Goal: Information Seeking & Learning: Learn about a topic

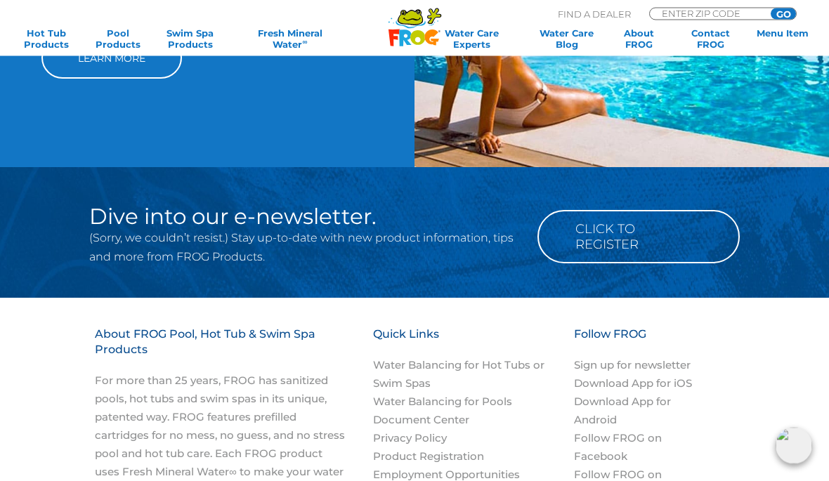
scroll to position [1137, 0]
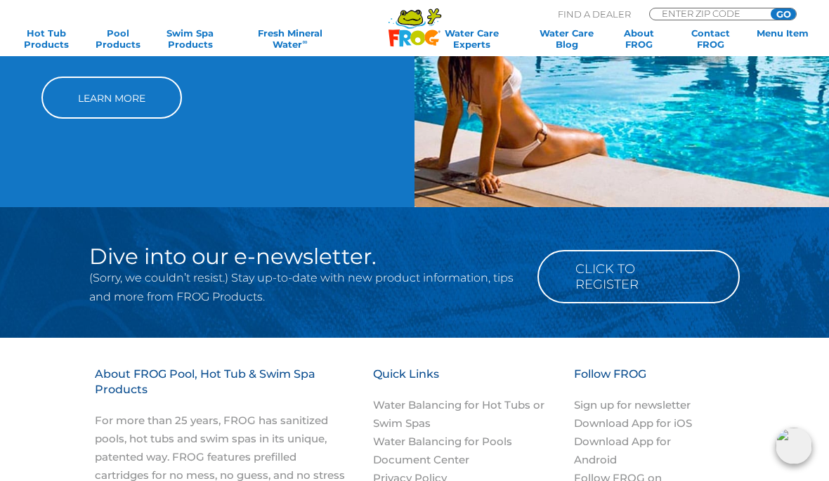
click at [117, 115] on link "Learn More" at bounding box center [111, 98] width 141 height 42
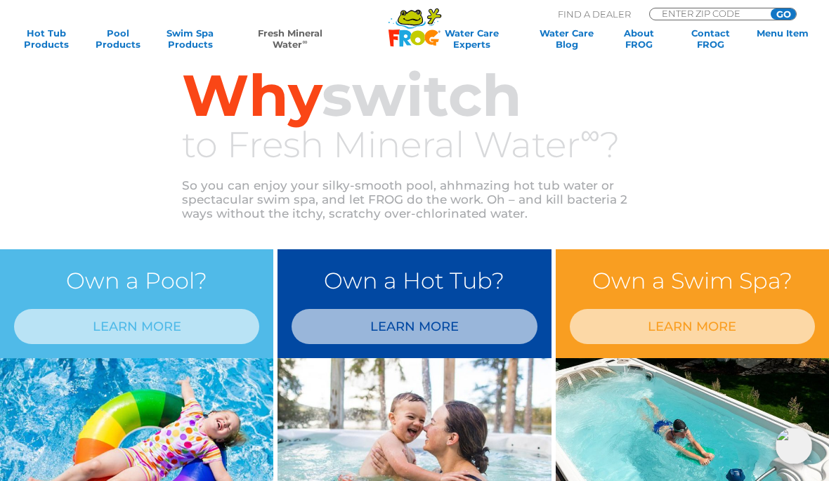
scroll to position [432, 0]
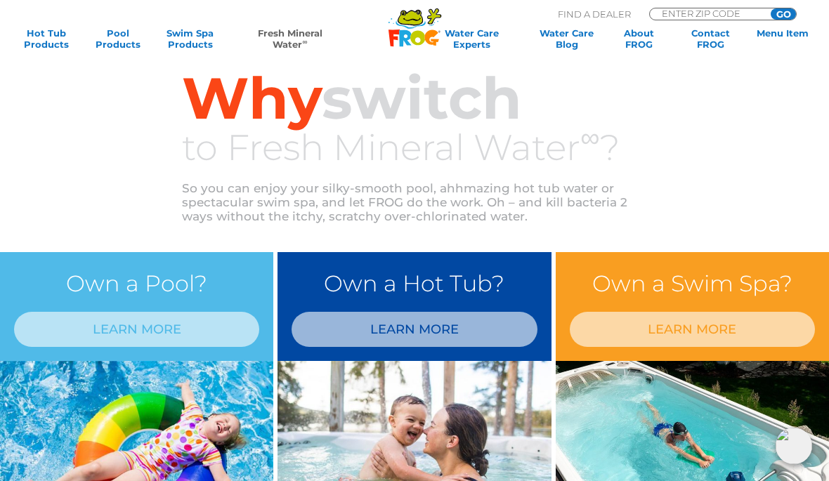
click at [468, 320] on link "LEARN MORE" at bounding box center [414, 329] width 245 height 35
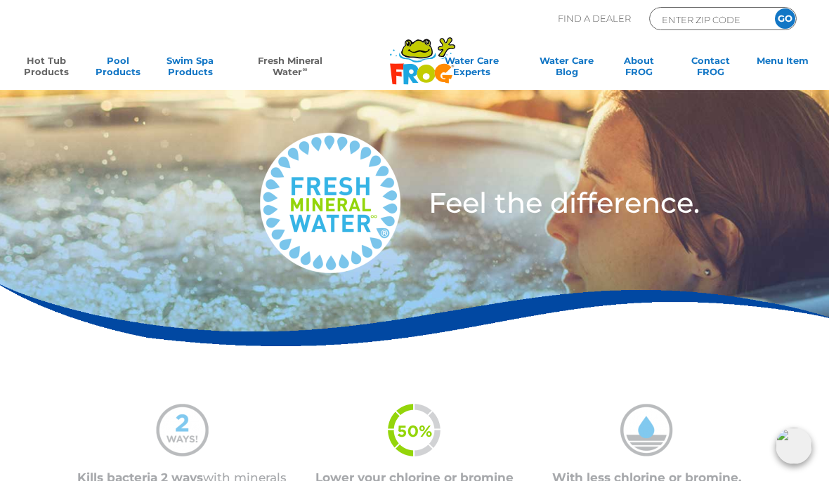
click at [39, 56] on link "Hot Tub Products" at bounding box center [46, 69] width 64 height 28
